Goal: Task Accomplishment & Management: Complete application form

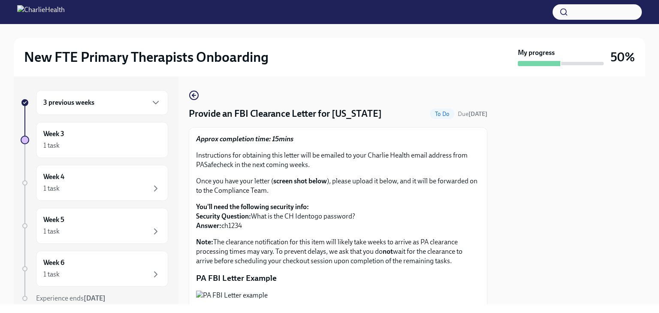
click at [110, 96] on div "3 previous weeks" at bounding box center [102, 102] width 132 height 25
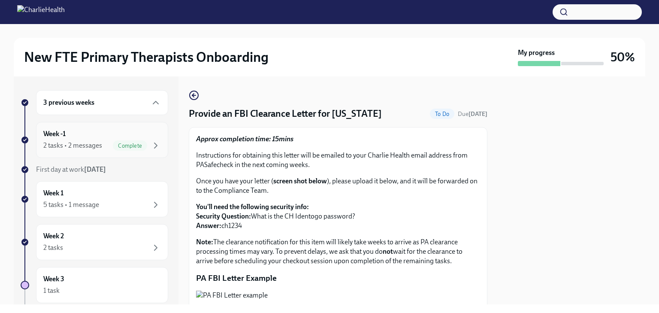
click at [109, 136] on div "Week -1 2 tasks • 2 messages Complete" at bounding box center [102, 139] width 118 height 21
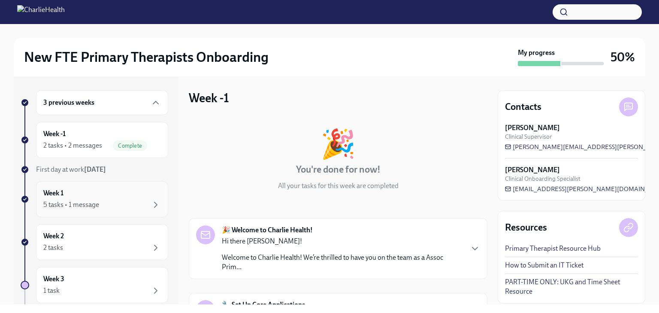
click at [106, 198] on div "Week 1 5 tasks • 1 message" at bounding box center [102, 198] width 118 height 21
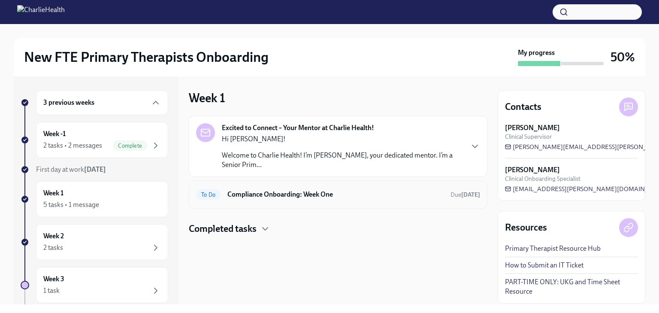
click at [333, 193] on h6 "Compliance Onboarding: Week One" at bounding box center [335, 194] width 216 height 9
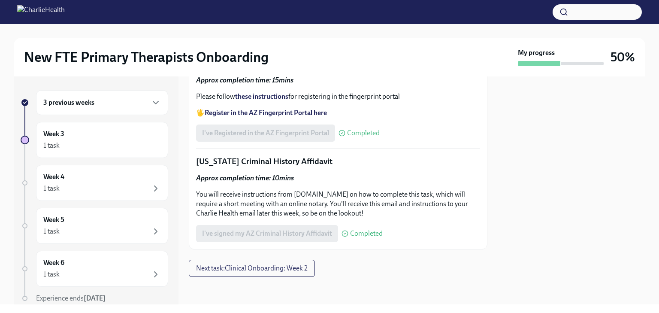
scroll to position [1248, 0]
click at [254, 269] on span "Next task : Clinical Onboarding: Week 2" at bounding box center [252, 268] width 112 height 9
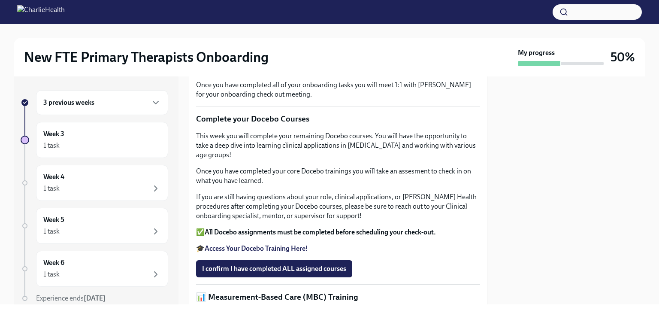
scroll to position [300, 0]
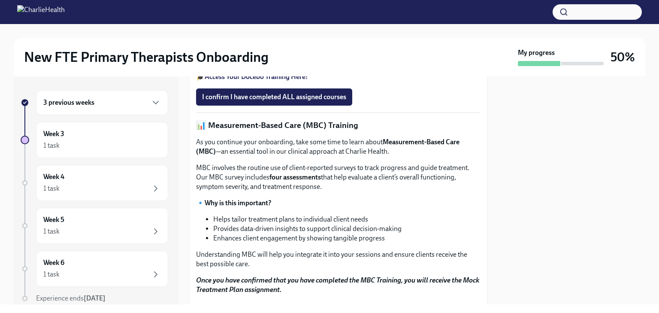
click at [250, 81] on strong "Access Your Docebo Training Here!" at bounding box center [256, 76] width 103 height 8
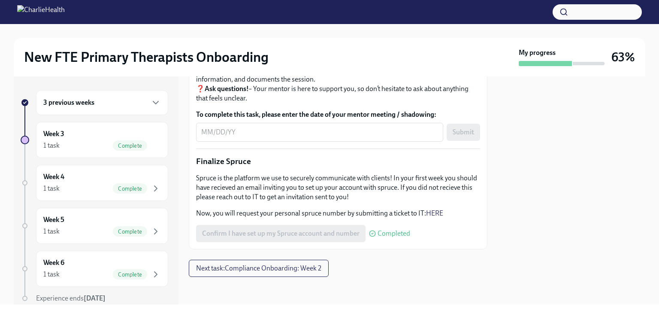
scroll to position [932, 0]
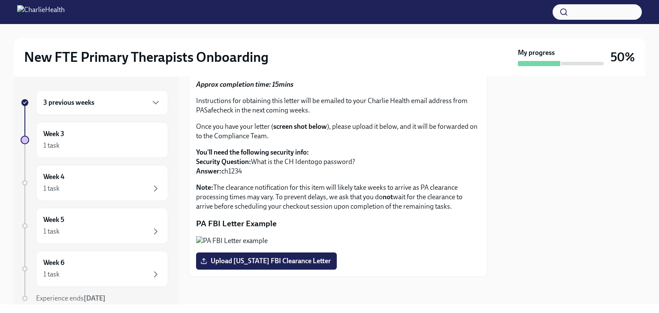
scroll to position [137, 0]
click at [287, 264] on span "Upload [US_STATE] FBI Clearance Letter" at bounding box center [266, 261] width 129 height 9
click at [0, 0] on input "Upload [US_STATE] FBI Clearance Letter" at bounding box center [0, 0] width 0 height 0
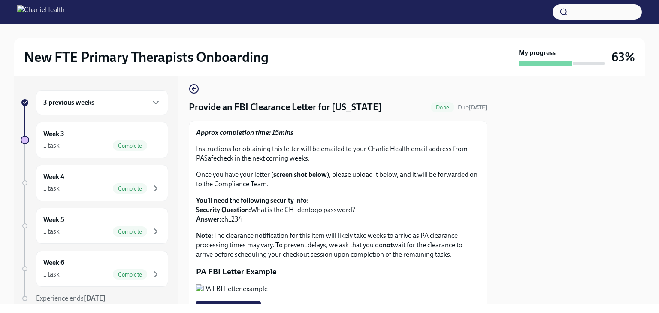
scroll to position [0, 0]
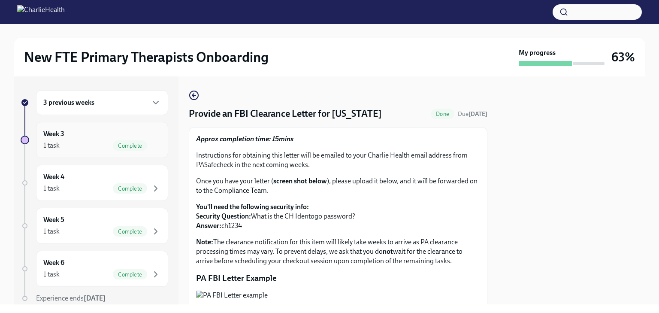
click at [85, 143] on div "1 task Complete" at bounding box center [102, 145] width 118 height 10
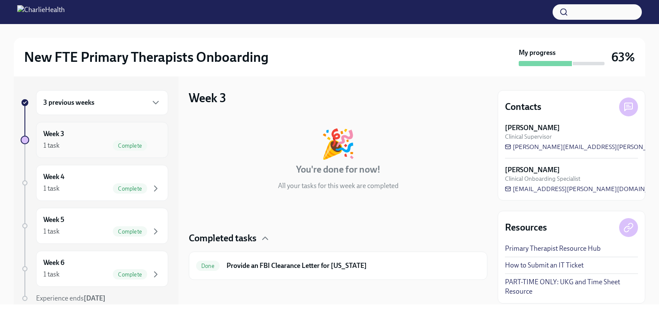
click at [80, 148] on div "1 task Complete" at bounding box center [102, 145] width 118 height 10
click at [136, 79] on div "3 previous weeks Week 3 1 task Complete Week 4 1 task Complete Week 5 1 task Co…" at bounding box center [96, 190] width 165 height 228
click at [121, 106] on div "3 previous weeks" at bounding box center [102, 102] width 118 height 10
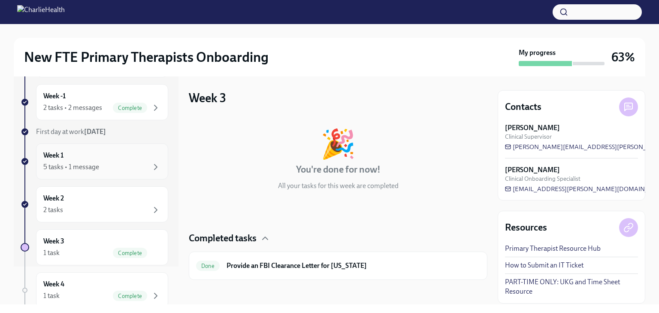
scroll to position [43, 0]
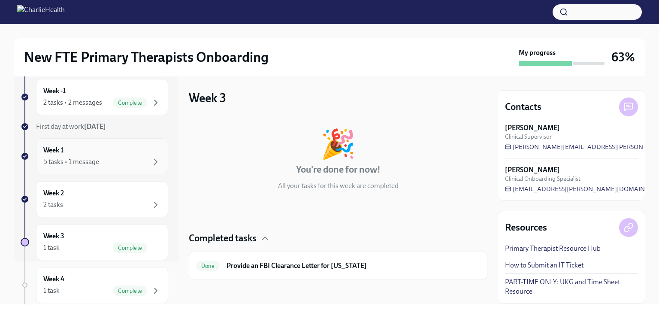
click at [117, 200] on div "2 tasks" at bounding box center [102, 204] width 118 height 10
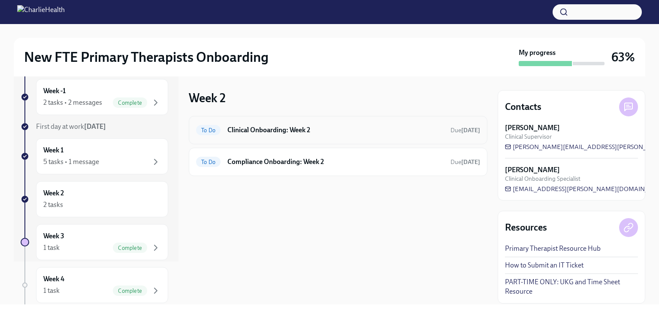
click at [317, 134] on div "To Do Clinical Onboarding: Week 2 Due [DATE]" at bounding box center [338, 130] width 284 height 14
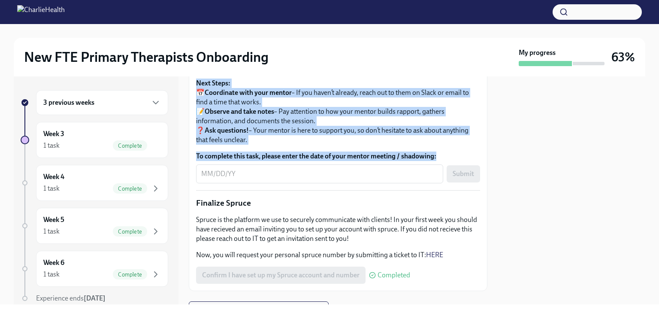
scroll to position [858, 0]
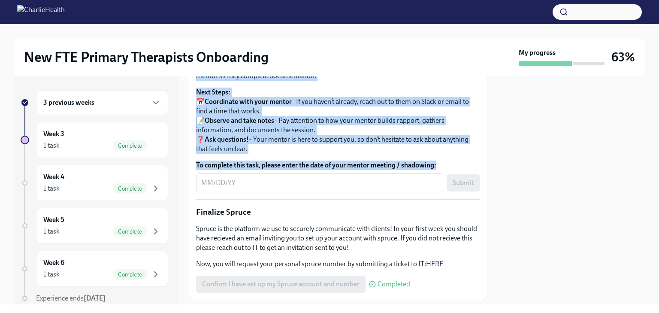
drag, startPoint x: 442, startPoint y: 232, endPoint x: 193, endPoint y: 153, distance: 260.6
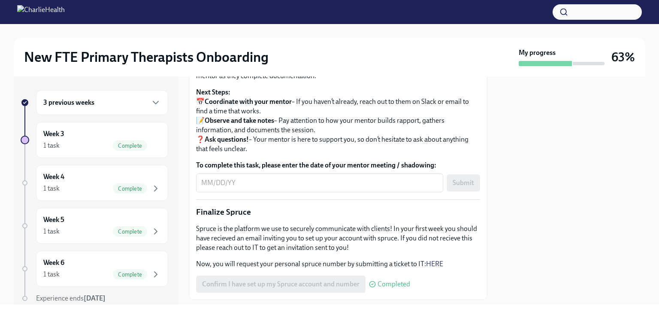
drag, startPoint x: 260, startPoint y: 147, endPoint x: 202, endPoint y: 157, distance: 58.0
click at [202, 10] on p "Shadow an Initial Treatment Plan!" at bounding box center [338, 4] width 284 height 11
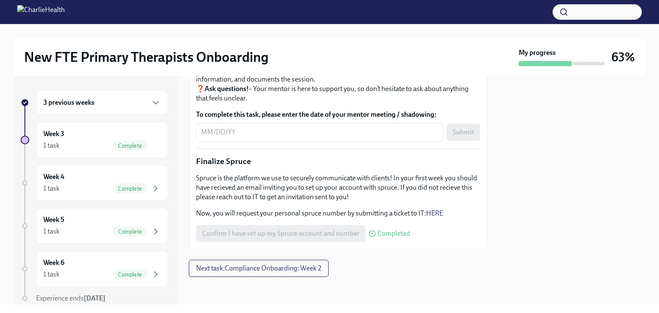
scroll to position [987, 0]
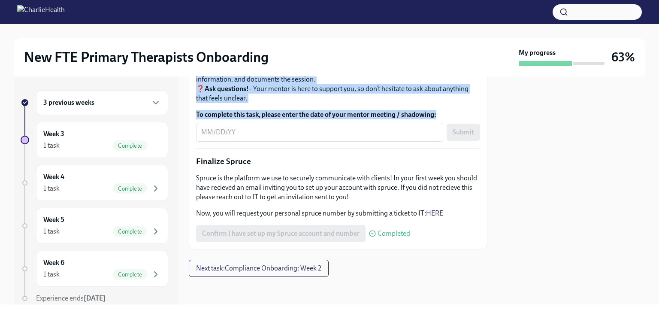
drag, startPoint x: 194, startPoint y: 156, endPoint x: 347, endPoint y: 170, distance: 152.9
copy div "Shadow an Initial Treatment Plan! As part of your onboarding, you are able to r…"
